Goal: Use online tool/utility: Utilize a website feature to perform a specific function

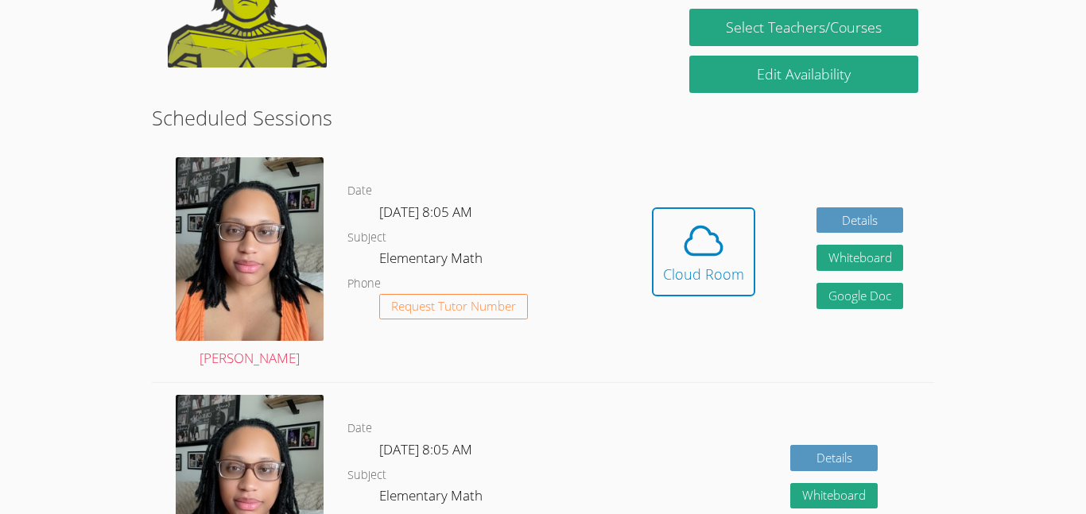
scroll to position [350, 0]
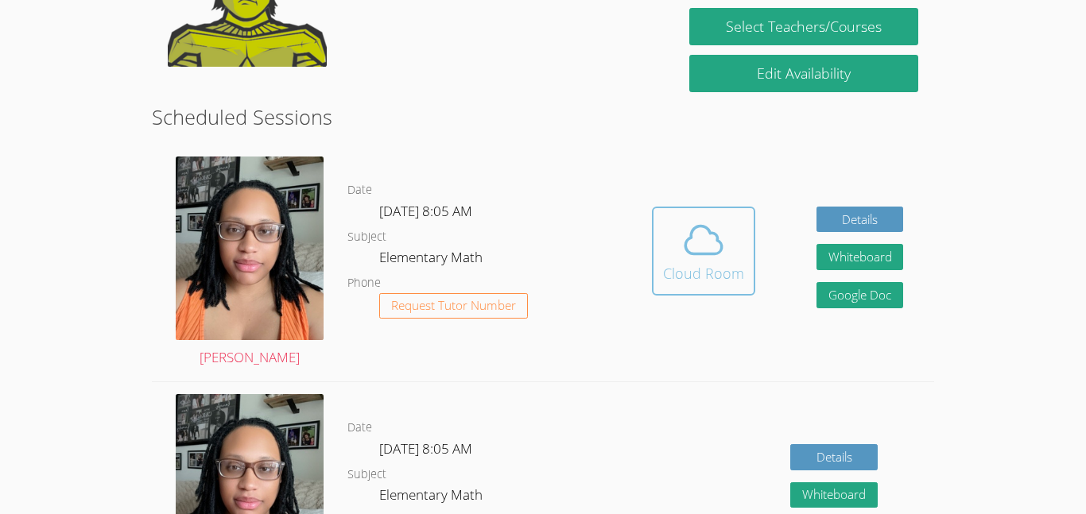
click at [699, 260] on icon at bounding box center [703, 240] width 45 height 45
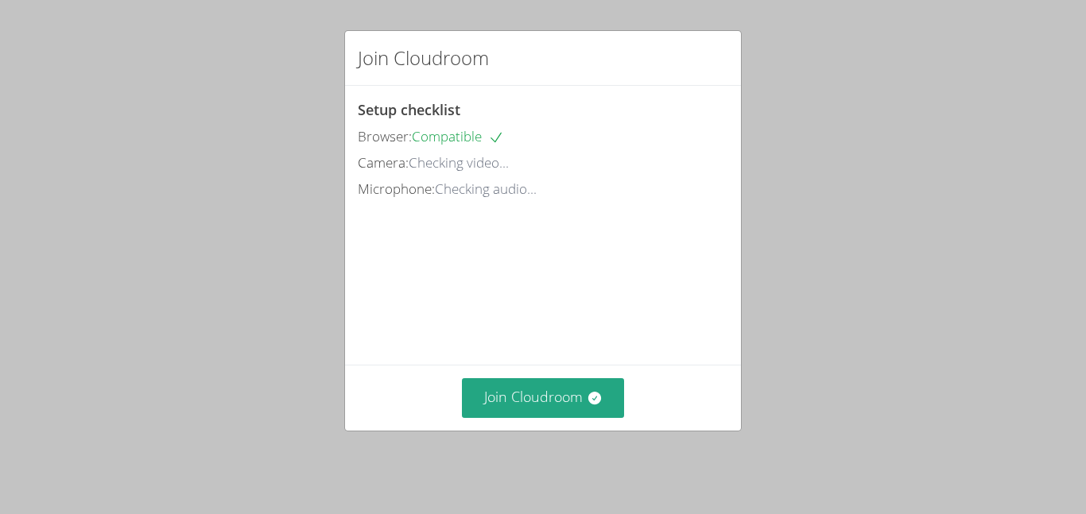
drag, startPoint x: 549, startPoint y: 436, endPoint x: 367, endPoint y: 363, distance: 195.5
click at [0, 0] on div "Setup checklist Browser: Compatible Camera: Checking video... Microphone: Check…" at bounding box center [0, 0] width 0 height 0
click at [549, 397] on button "Join Cloudroom" at bounding box center [543, 397] width 163 height 39
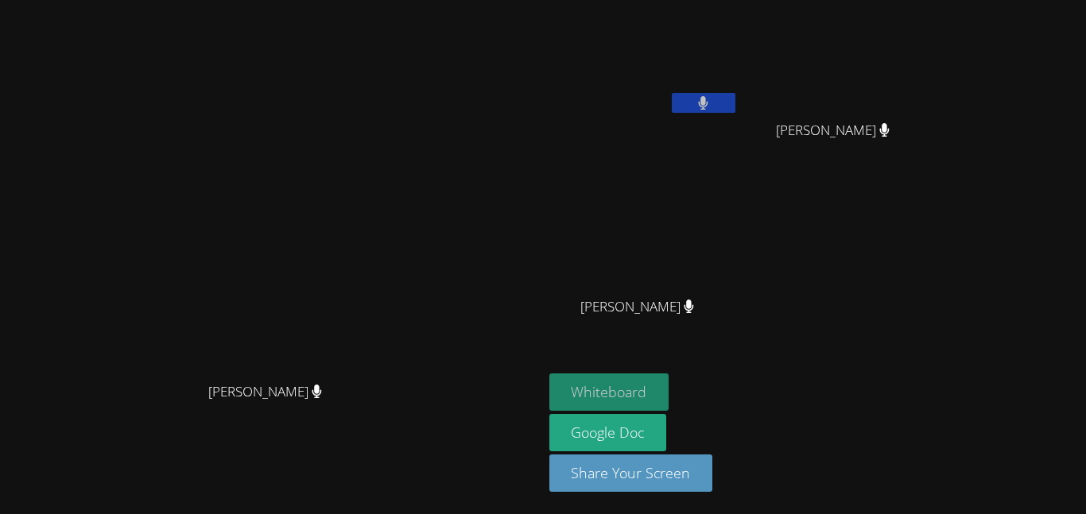
click at [669, 381] on button "Whiteboard" at bounding box center [609, 392] width 120 height 37
click at [669, 397] on button "Whiteboard" at bounding box center [609, 392] width 120 height 37
